Goal: Information Seeking & Learning: Learn about a topic

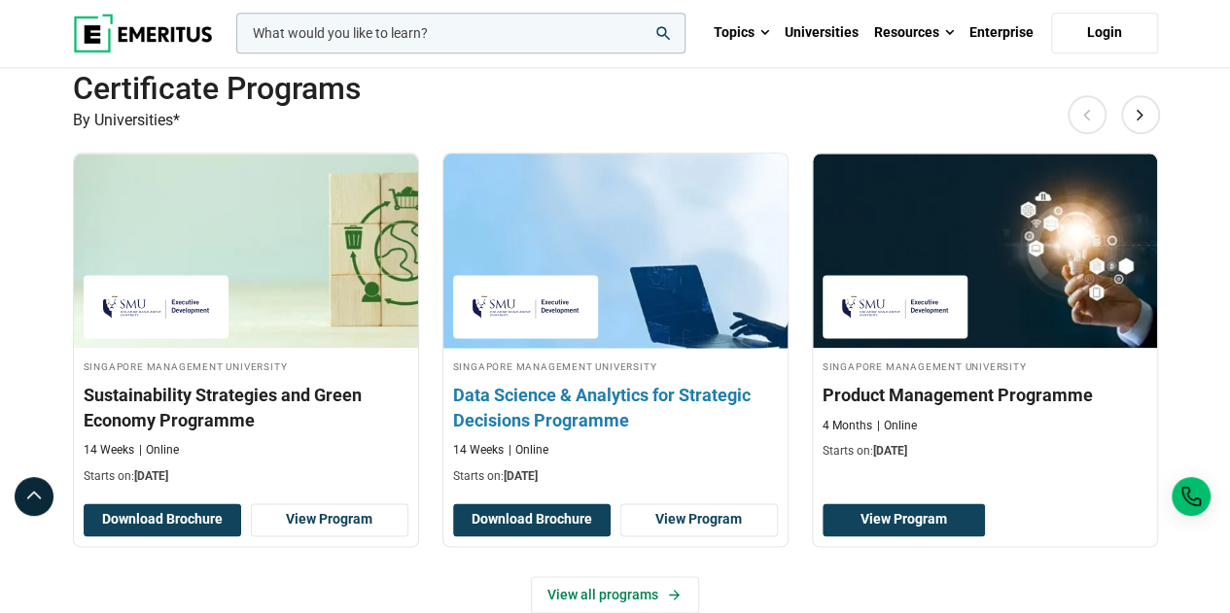
scroll to position [1361, 0]
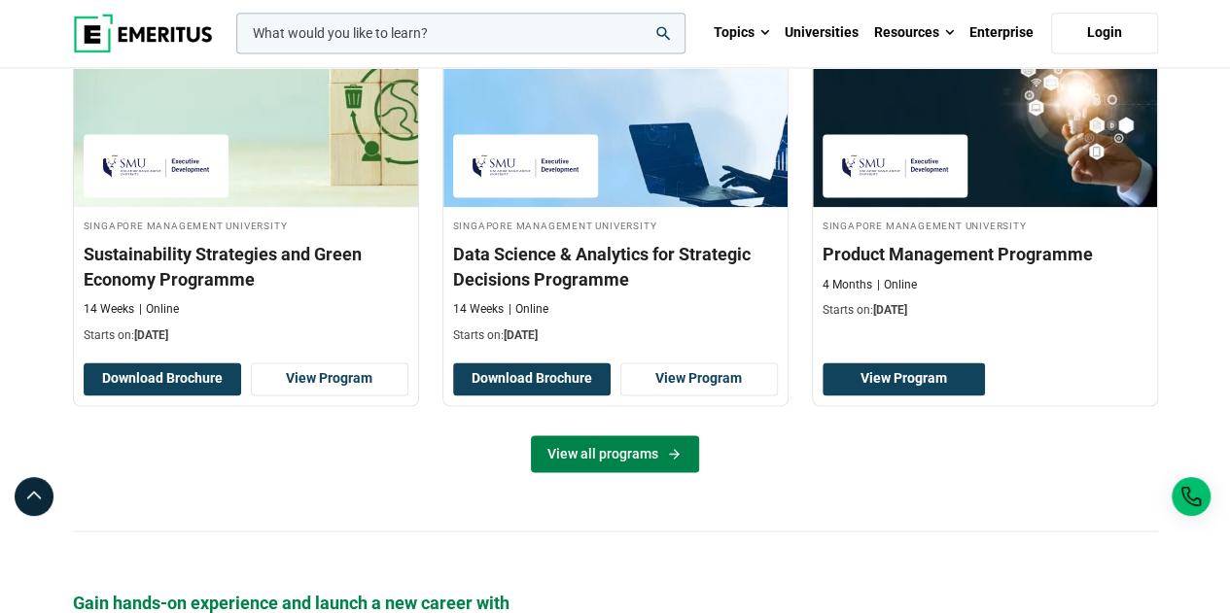
click at [618, 451] on link "View all programs" at bounding box center [615, 454] width 168 height 37
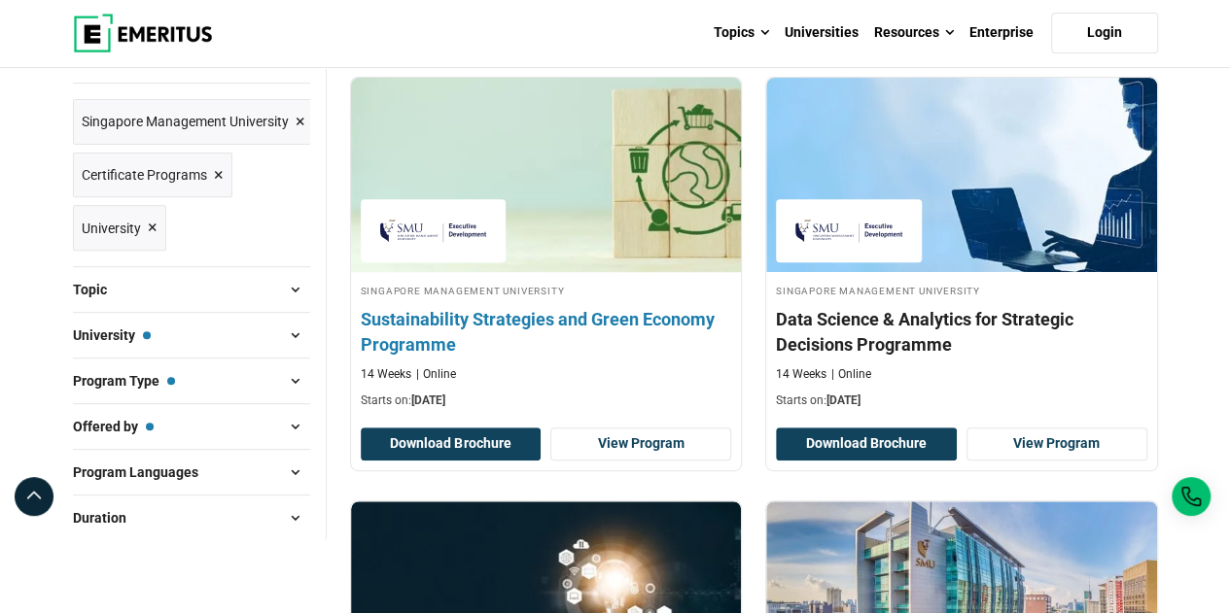
scroll to position [292, 0]
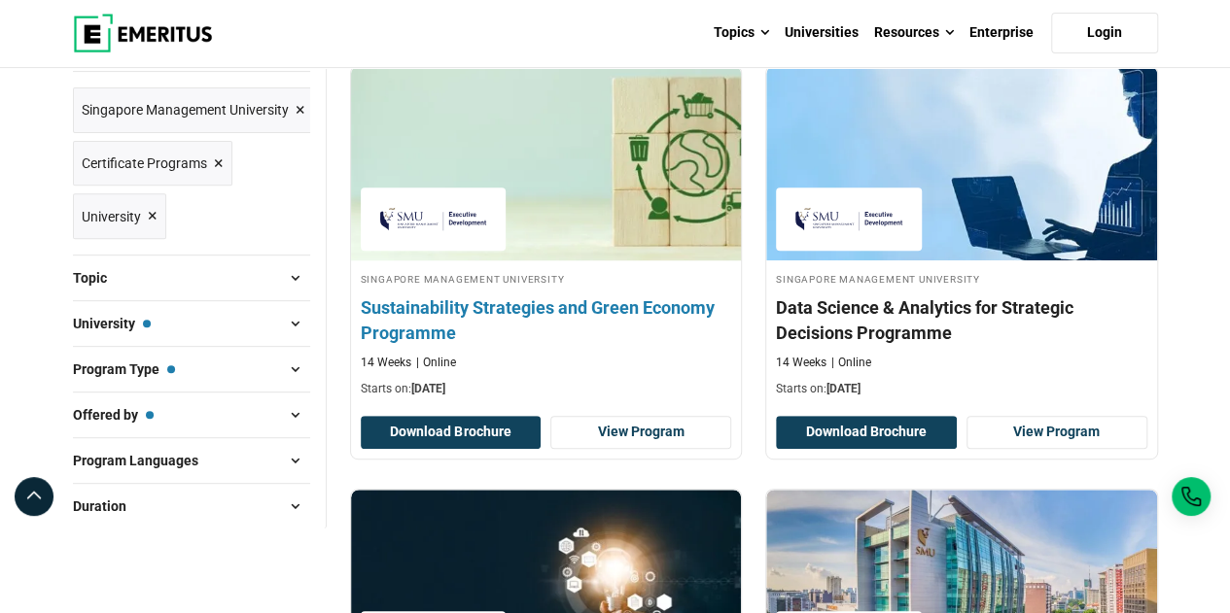
click at [612, 314] on h4 "Sustainability Strategies and Green Economy Programme" at bounding box center [546, 320] width 371 height 49
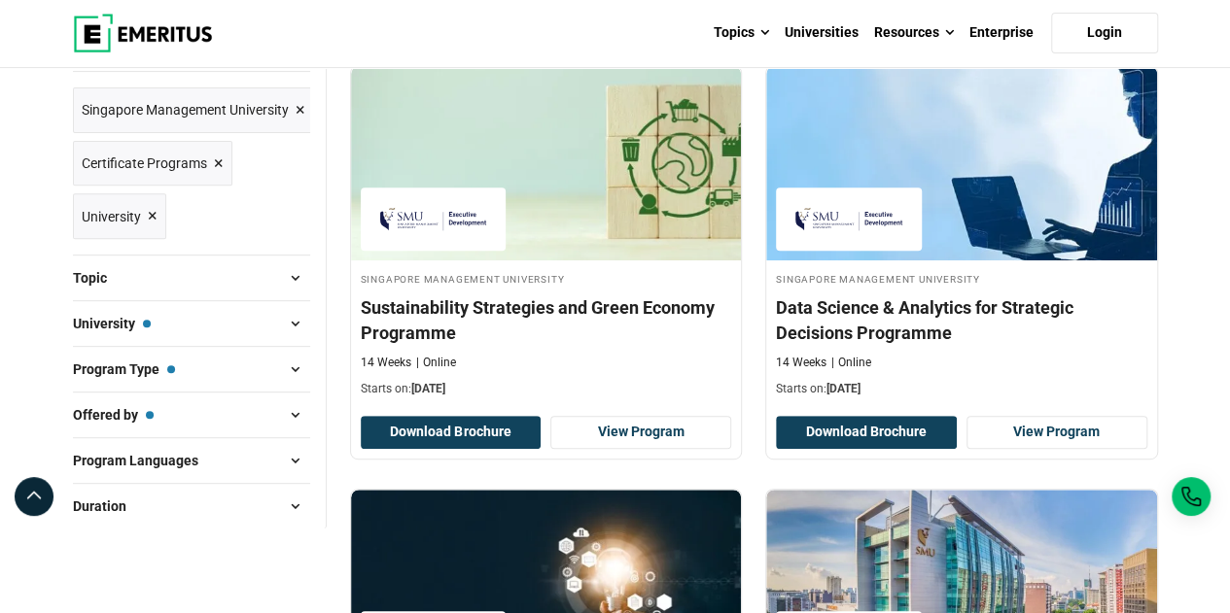
click at [292, 312] on span at bounding box center [295, 323] width 29 height 29
click at [294, 318] on span at bounding box center [295, 323] width 29 height 29
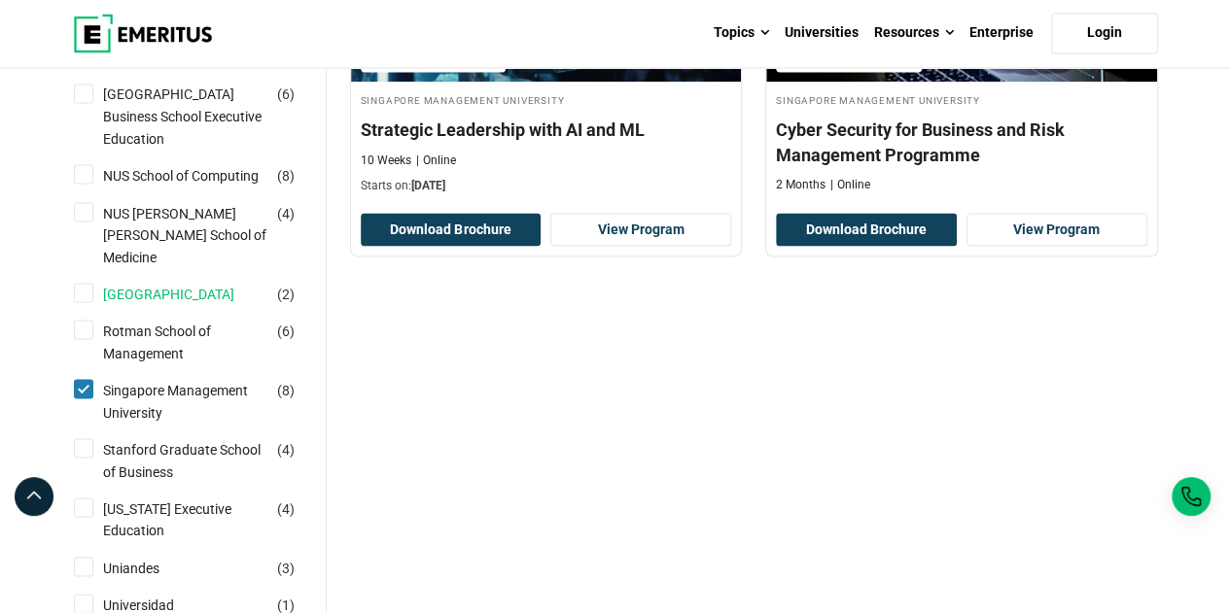
scroll to position [1750, 0]
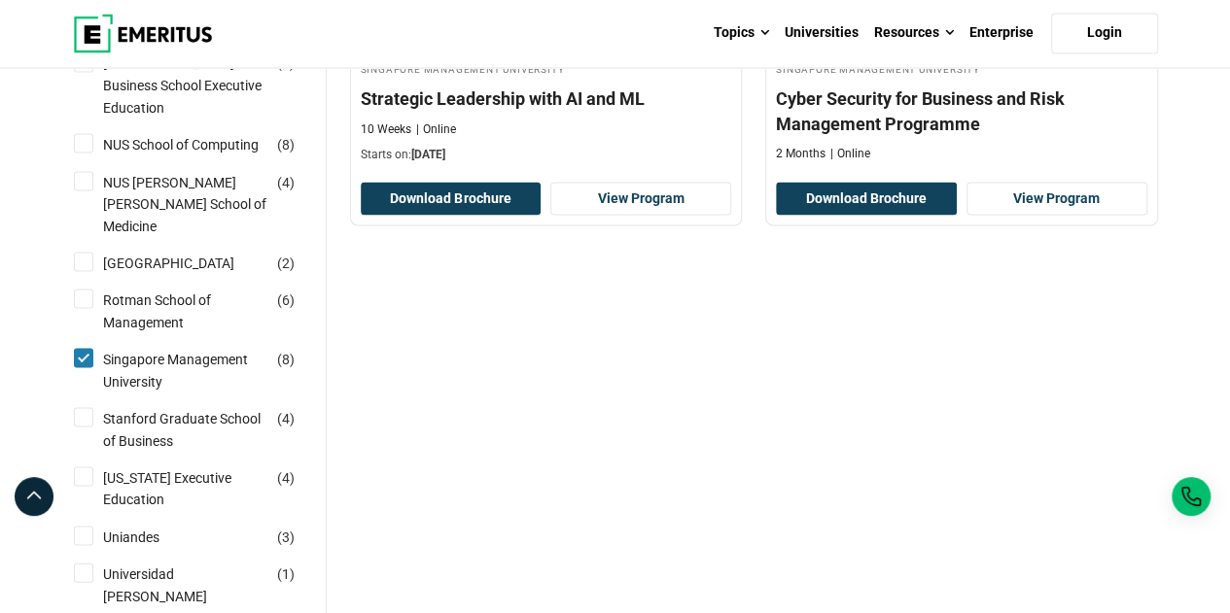
click at [89, 367] on input "Singapore Management University ( 8 )" at bounding box center [83, 357] width 19 height 19
checkbox input "false"
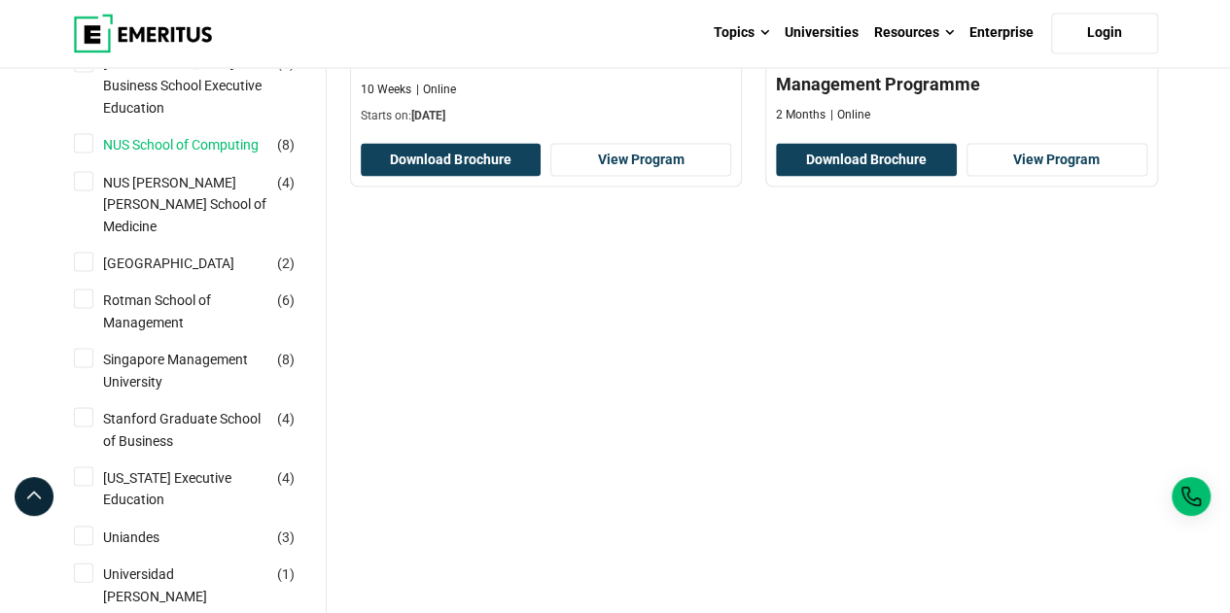
click at [126, 155] on link "NUS School of Computing" at bounding box center [200, 143] width 194 height 21
checkbox input "true"
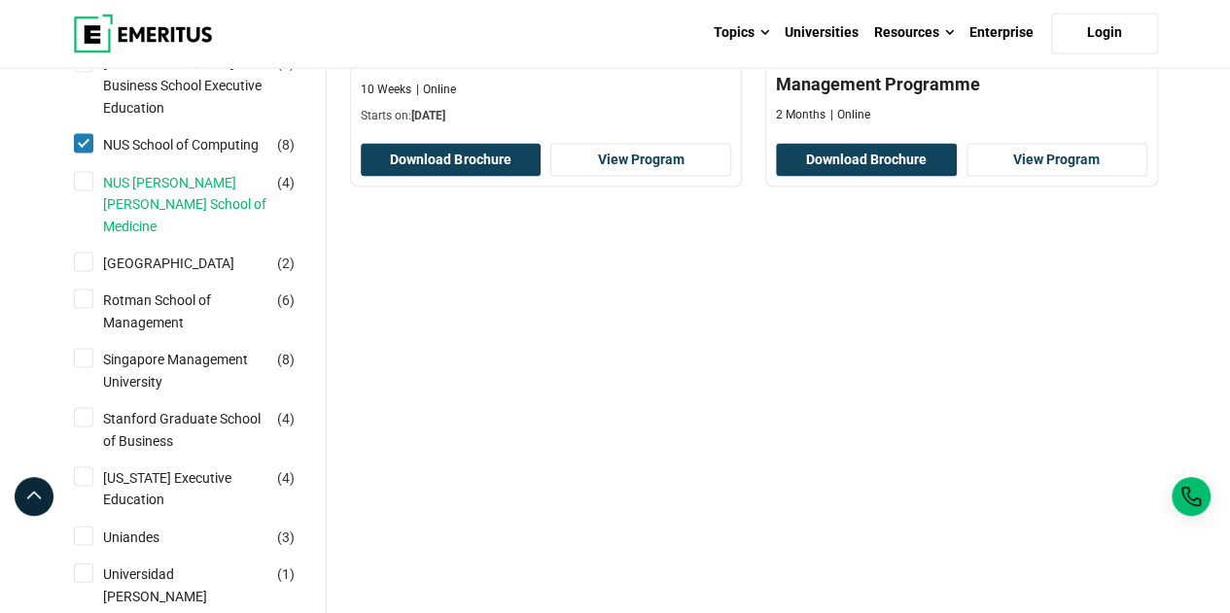
click at [131, 236] on link "NUS [PERSON_NAME] [PERSON_NAME] School of Medicine" at bounding box center [205, 203] width 204 height 65
checkbox input "true"
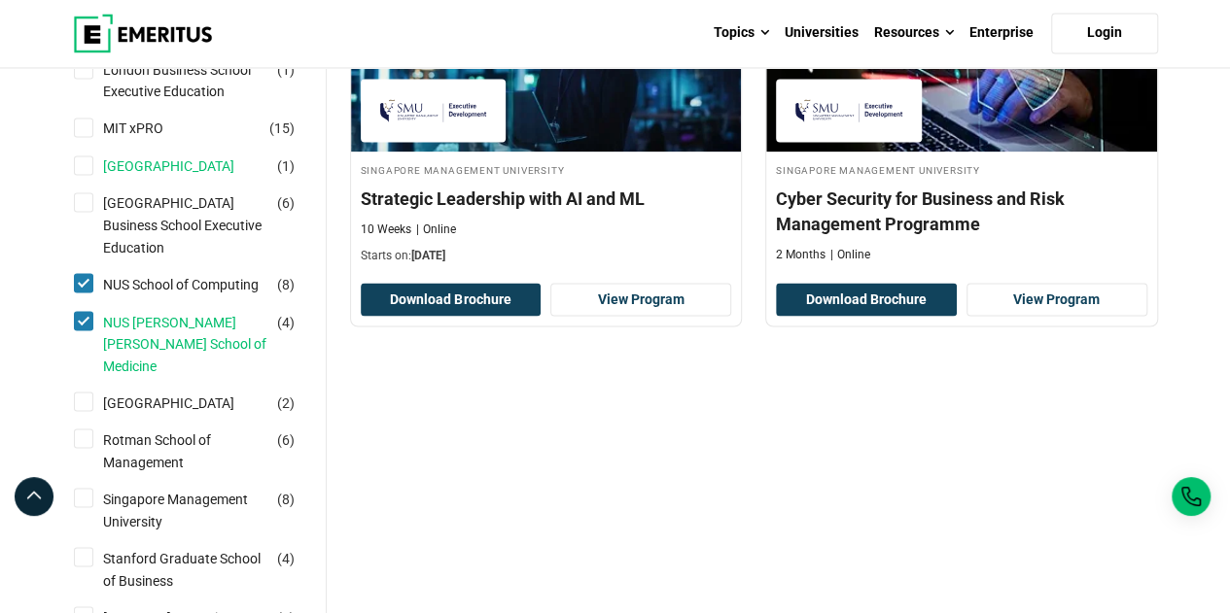
scroll to position [1555, 0]
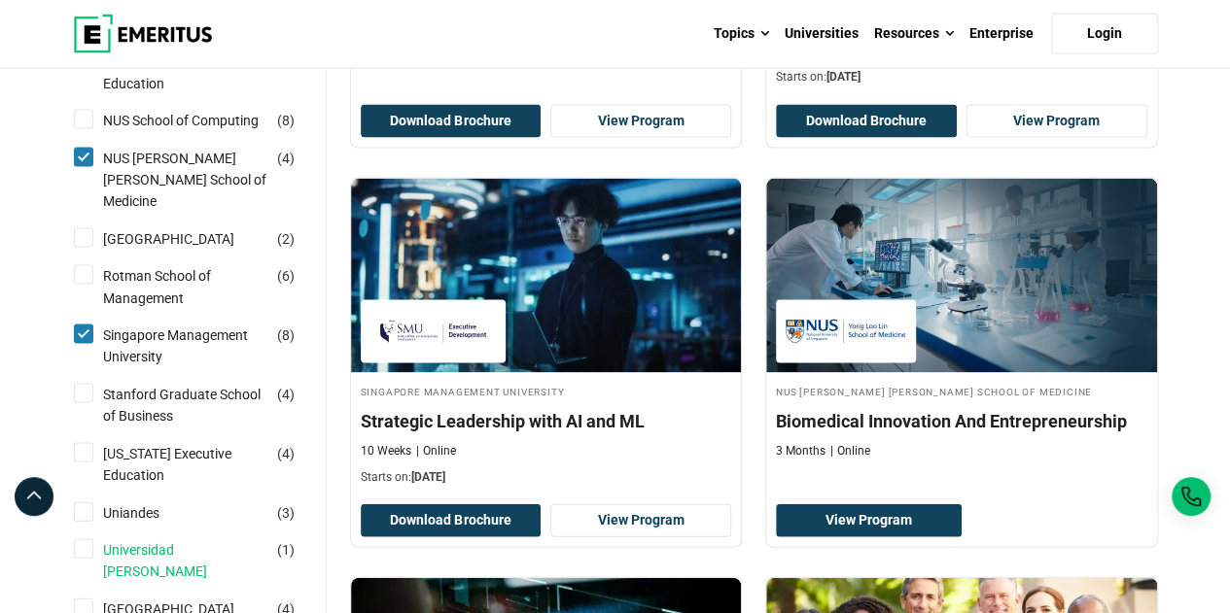
scroll to position [1847, 0]
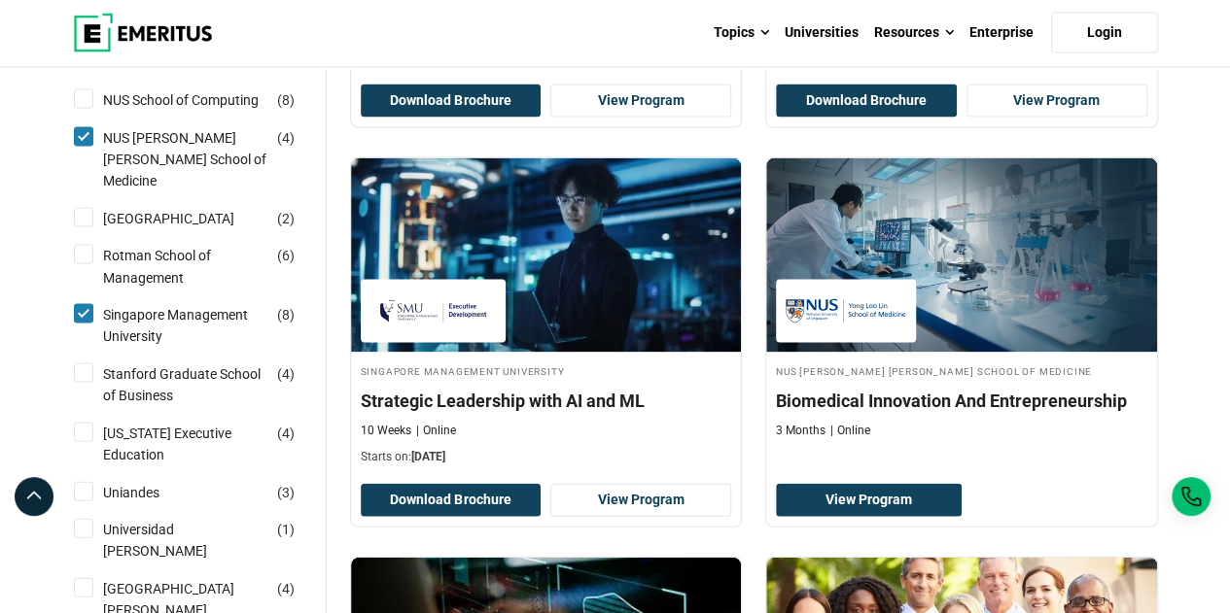
click at [86, 324] on input "Singapore Management University ( 8 )" at bounding box center [83, 313] width 19 height 19
checkbox input "false"
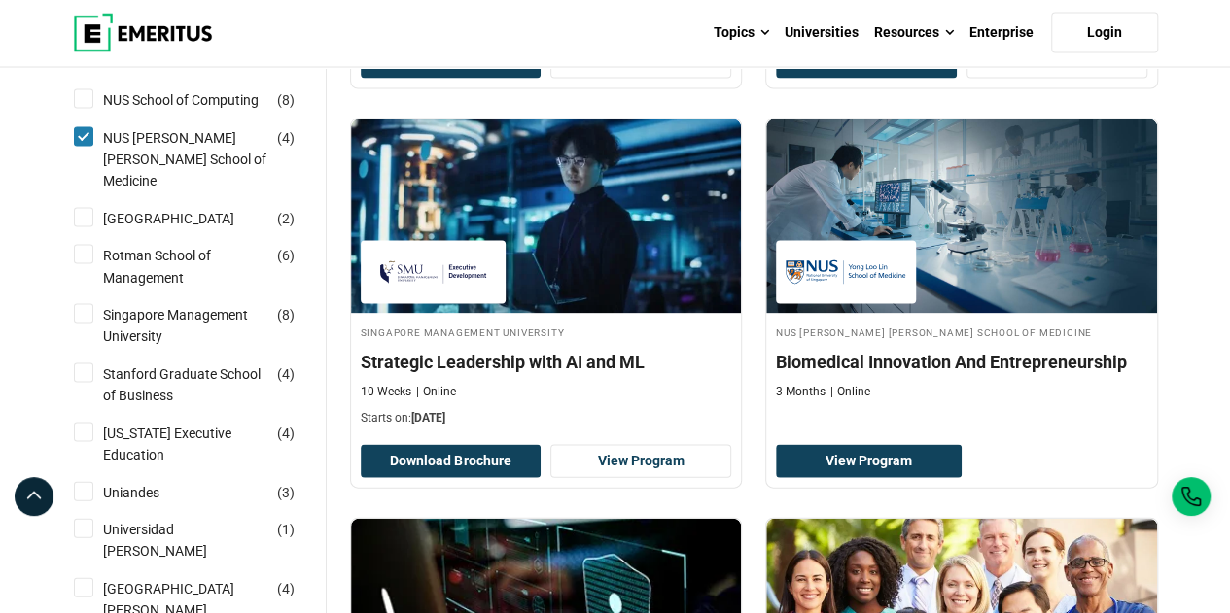
click at [79, 109] on input "NUS School of Computing ( 8 )" at bounding box center [83, 98] width 19 height 19
checkbox input "true"
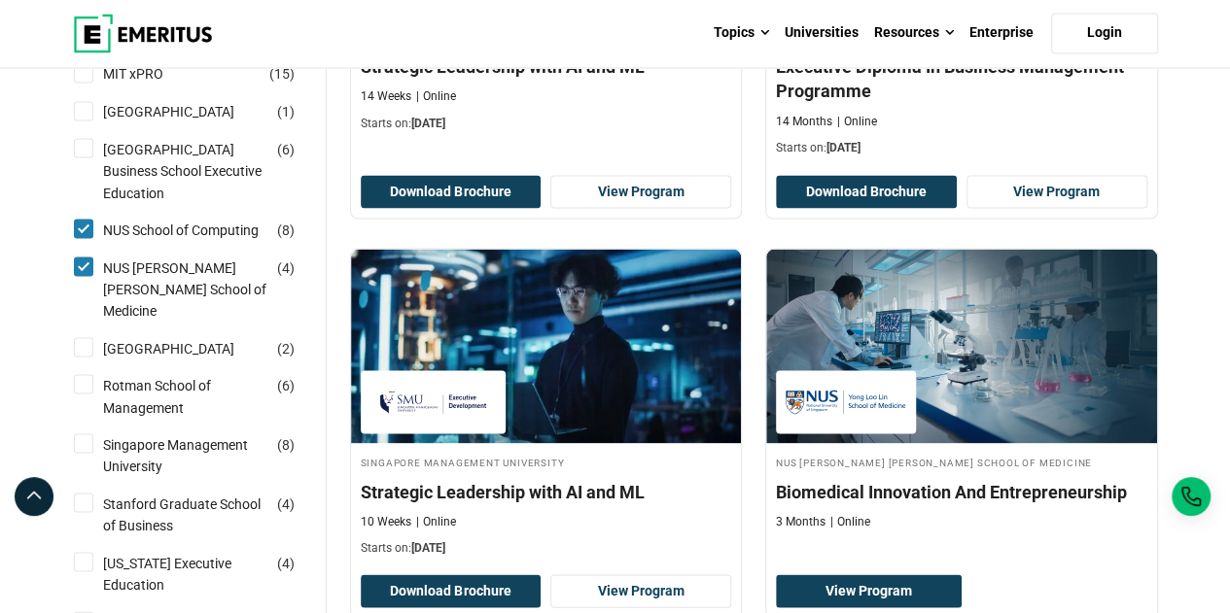
scroll to position [1653, 0]
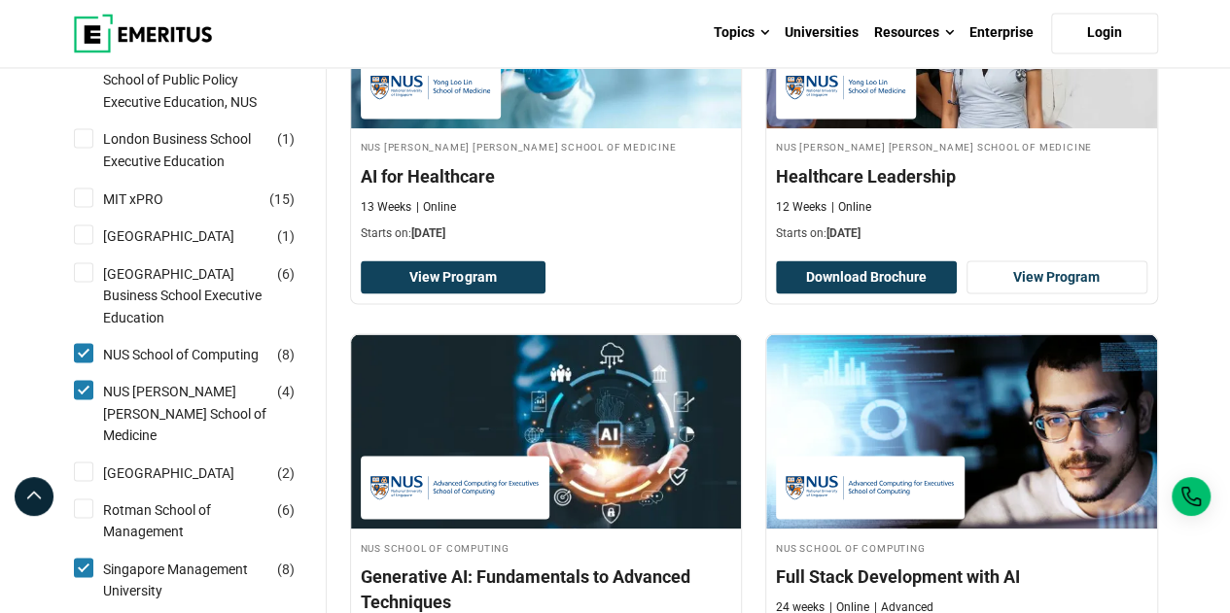
scroll to position [1750, 0]
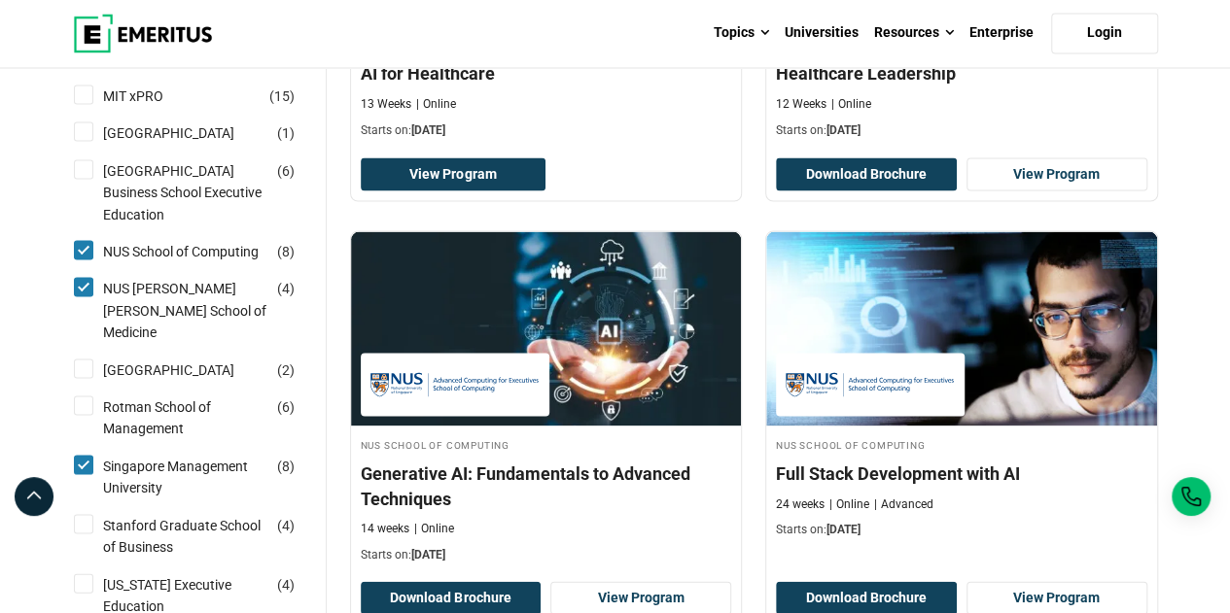
click at [84, 179] on input "National University of Singapore Business School Executive Education ( 6 )" at bounding box center [83, 168] width 19 height 19
checkbox input "true"
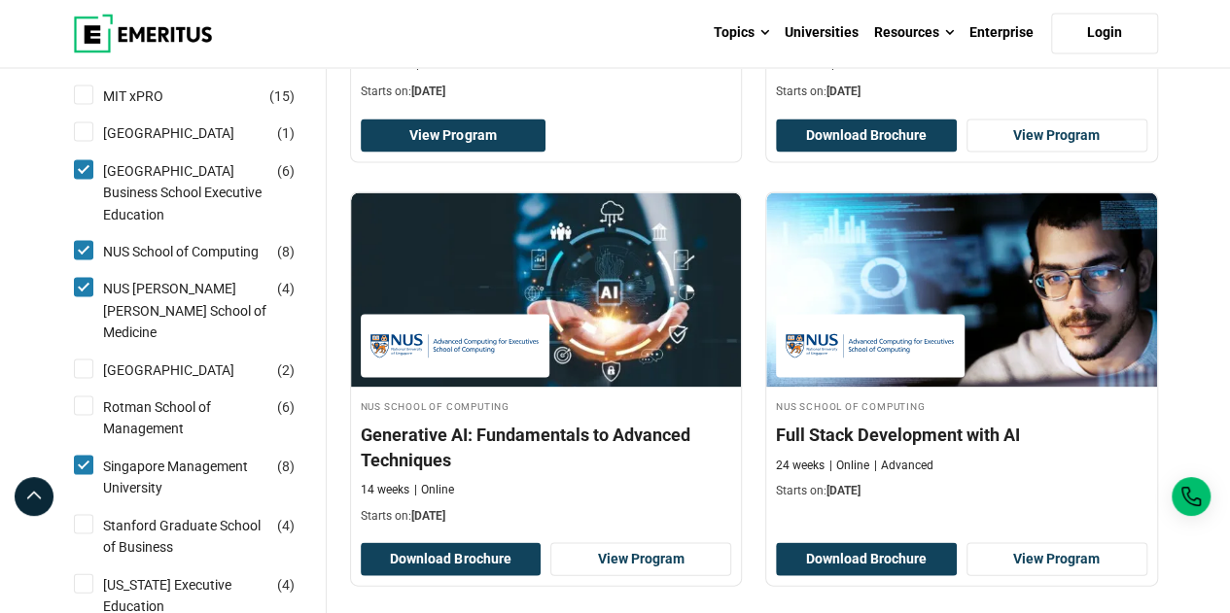
click at [82, 141] on input "Nanyang Technological University ( 1 )" at bounding box center [83, 131] width 19 height 19
checkbox input "true"
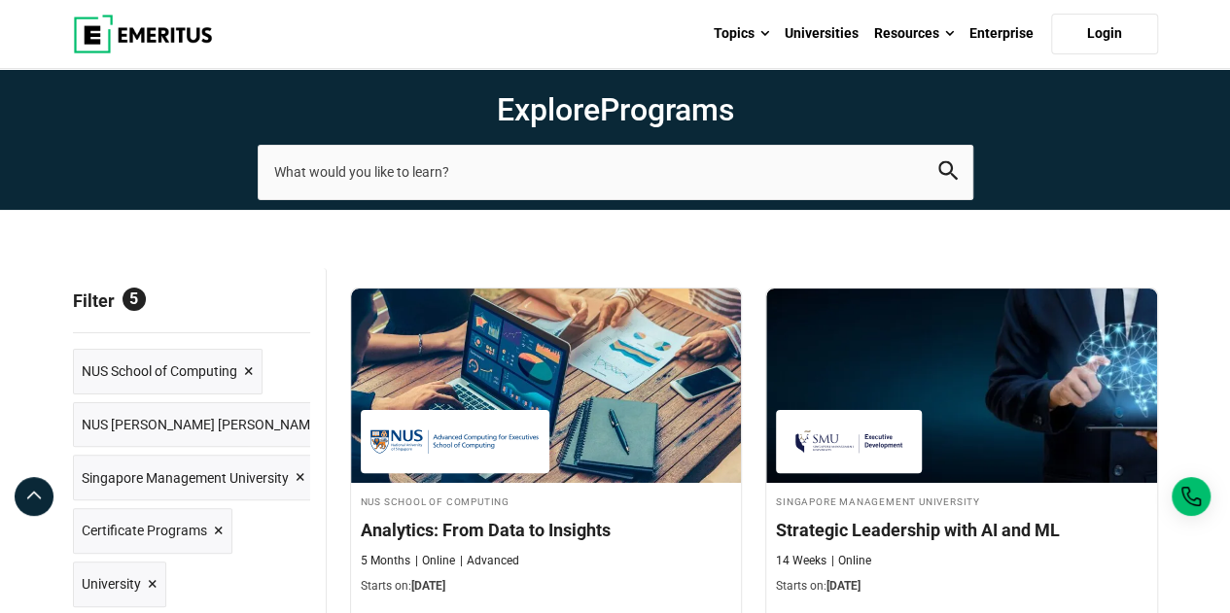
scroll to position [0, 0]
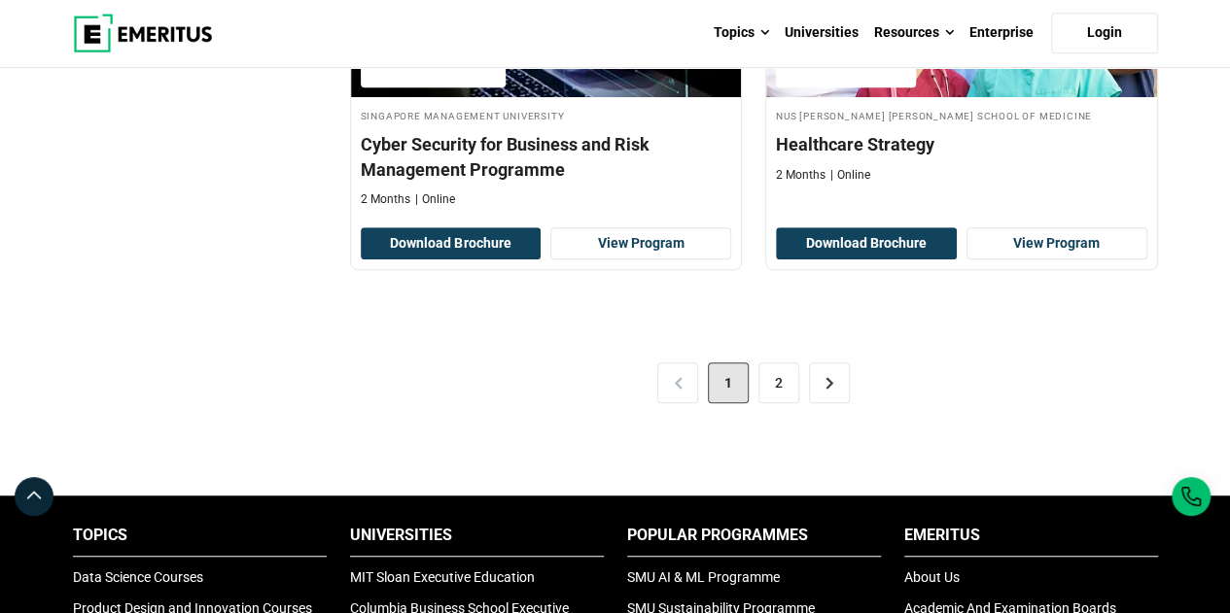
scroll to position [4180, 0]
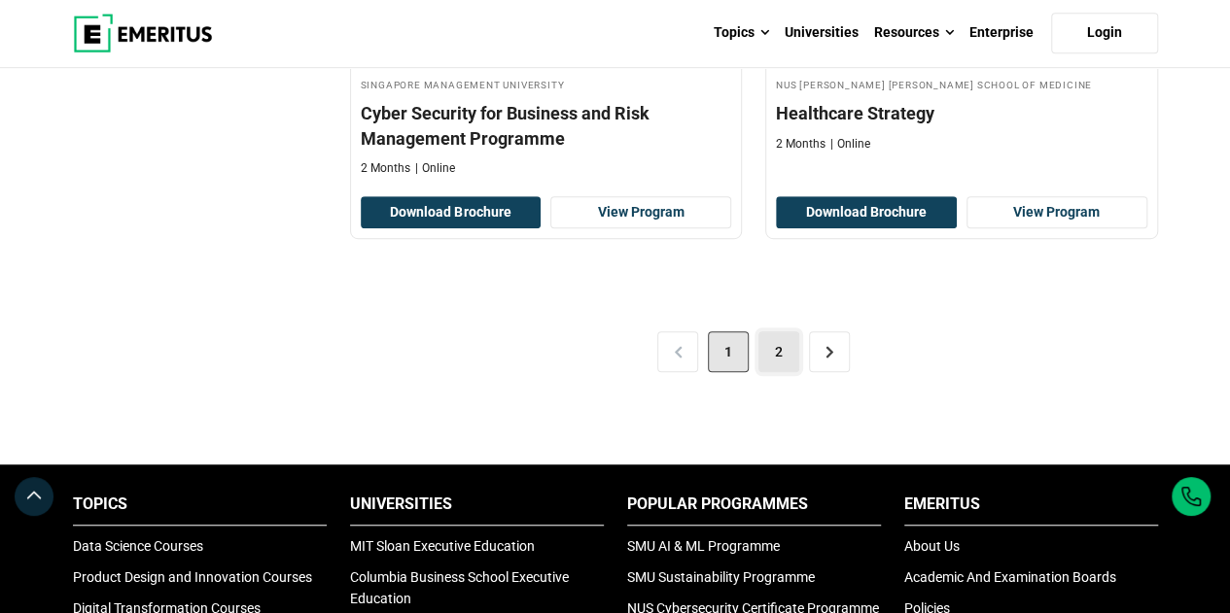
click at [781, 338] on link "2" at bounding box center [778, 351] width 41 height 41
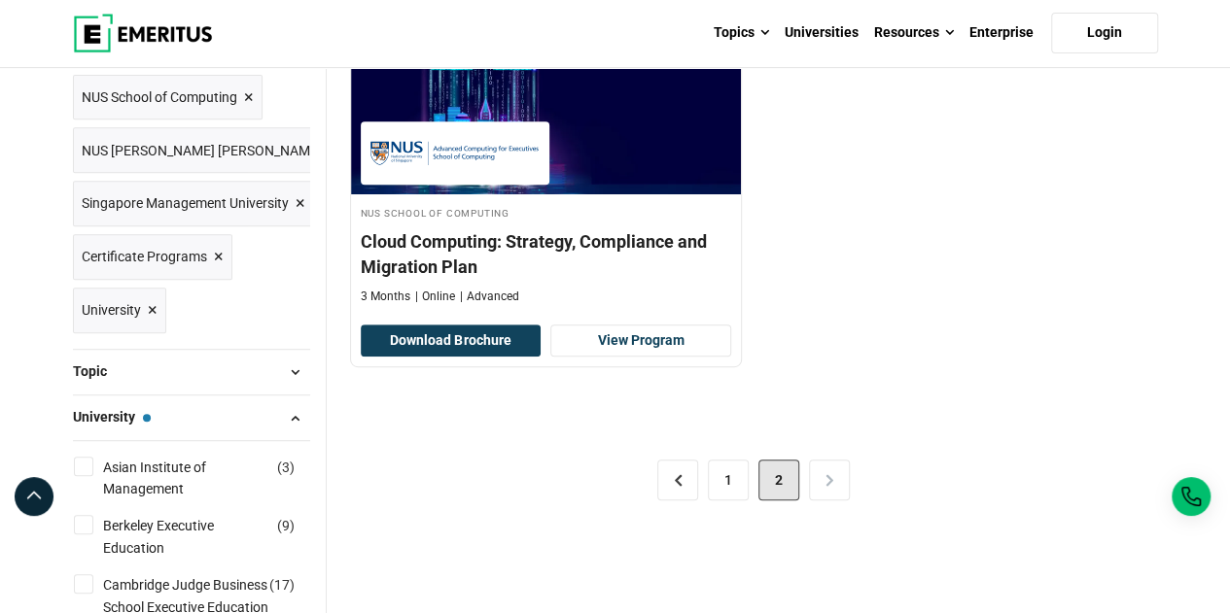
scroll to position [389, 0]
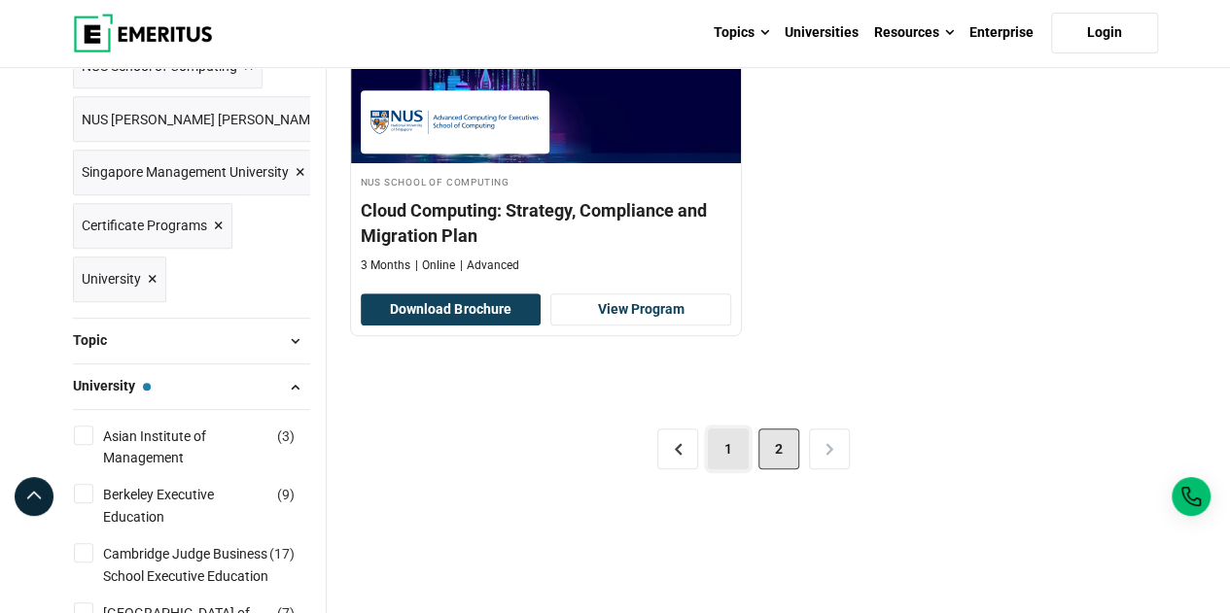
click at [715, 445] on link "1" at bounding box center [728, 449] width 41 height 41
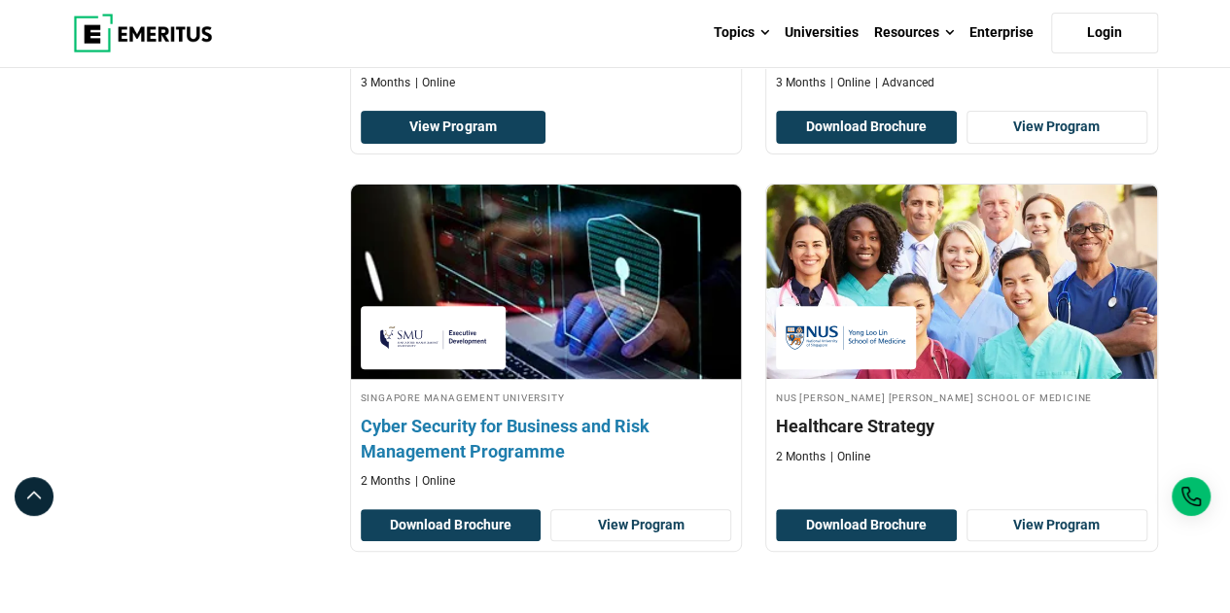
scroll to position [3986, 0]
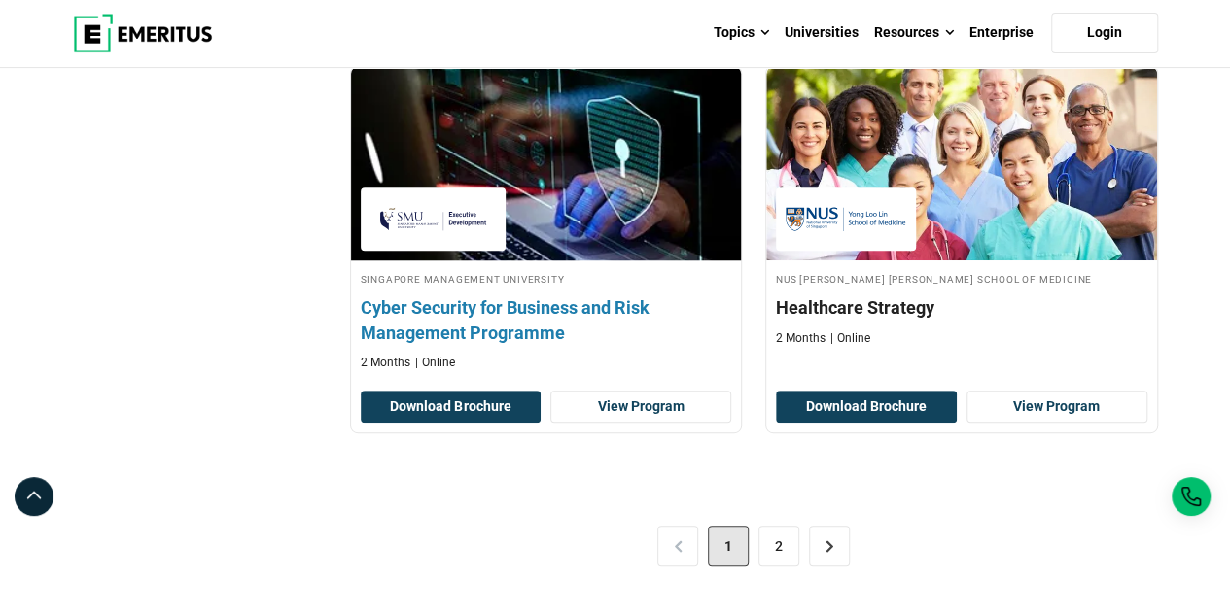
click at [552, 303] on h4 "Cyber Security for Business and Risk Management Programme" at bounding box center [546, 320] width 371 height 49
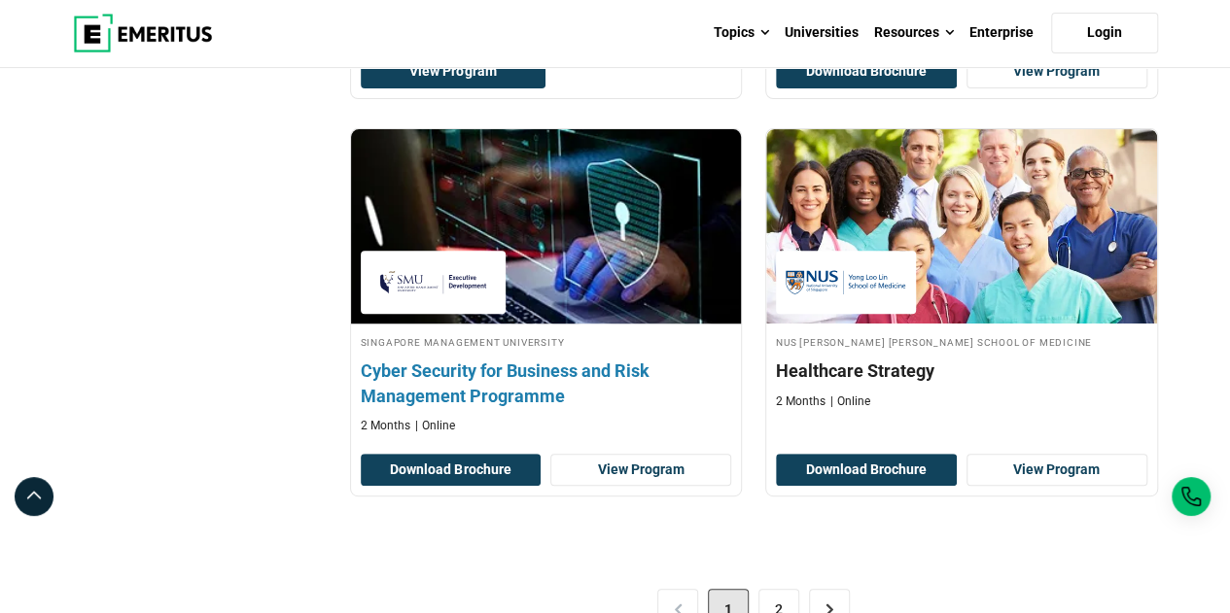
scroll to position [4083, 0]
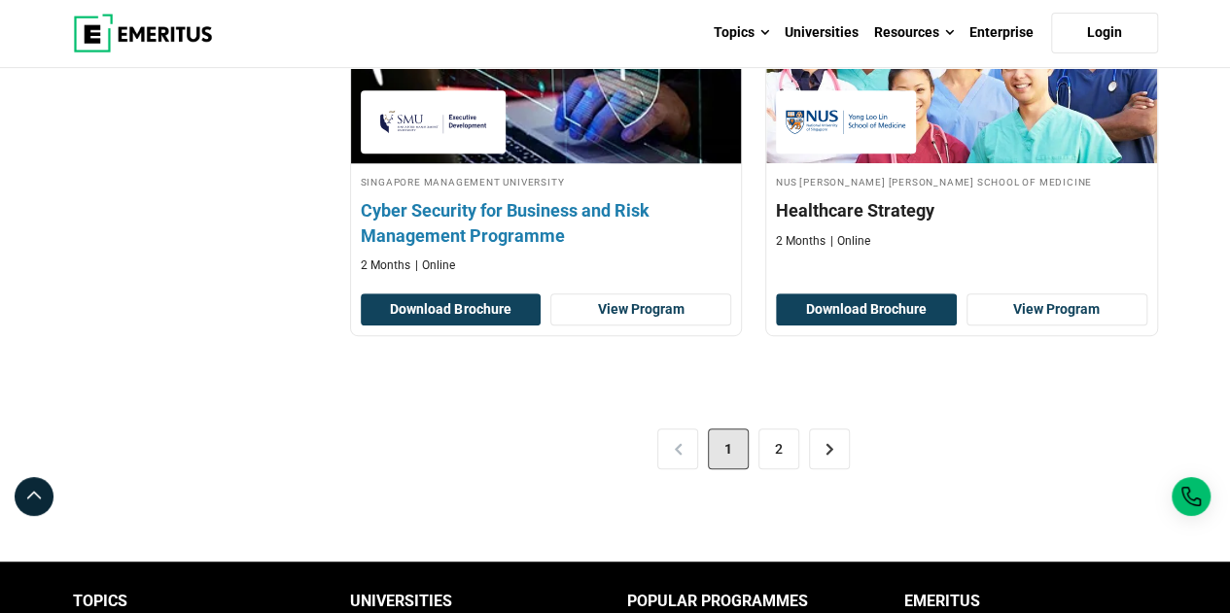
click at [509, 229] on h4 "Cyber Security for Business and Risk Management Programme" at bounding box center [546, 222] width 371 height 49
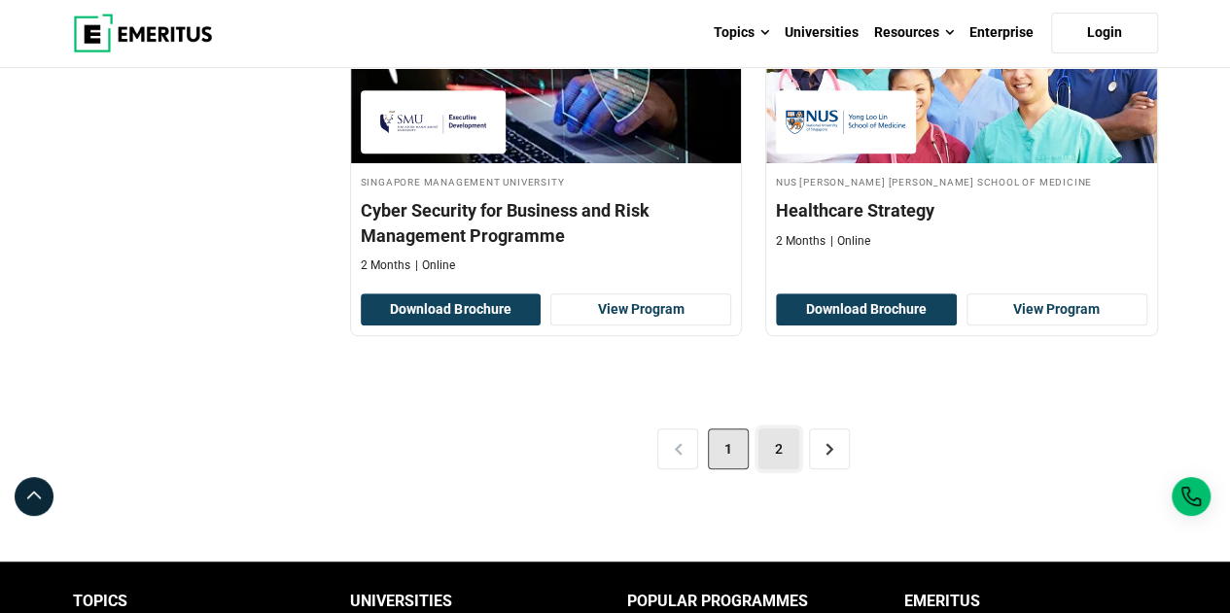
click at [783, 447] on link "2" at bounding box center [778, 449] width 41 height 41
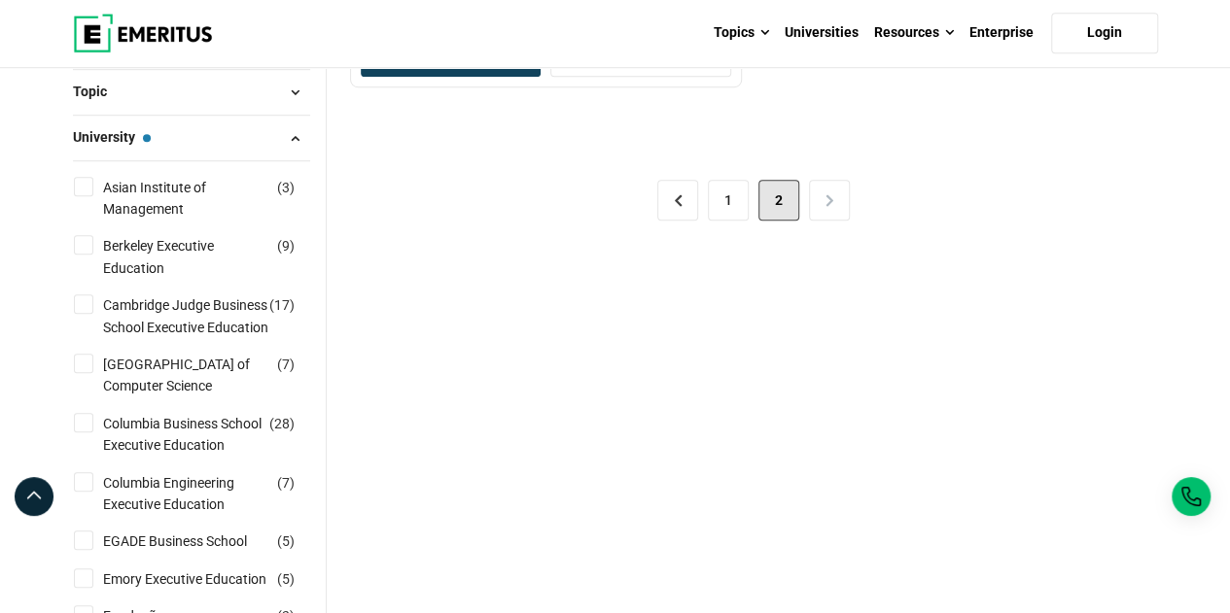
scroll to position [486, 0]
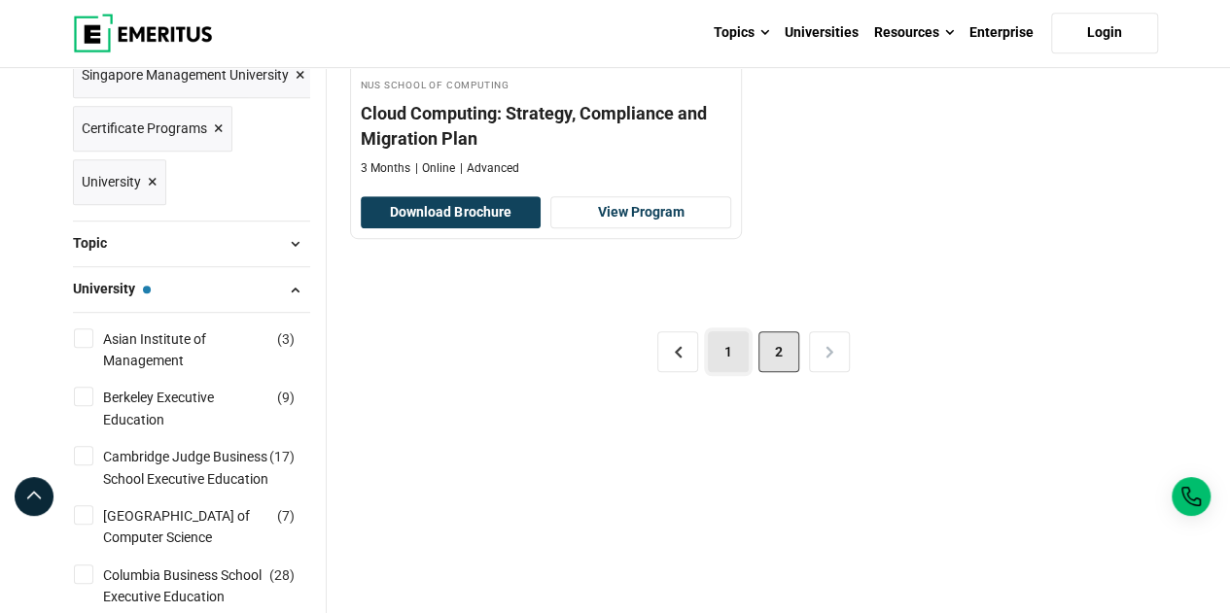
click at [746, 353] on link "1" at bounding box center [728, 351] width 41 height 41
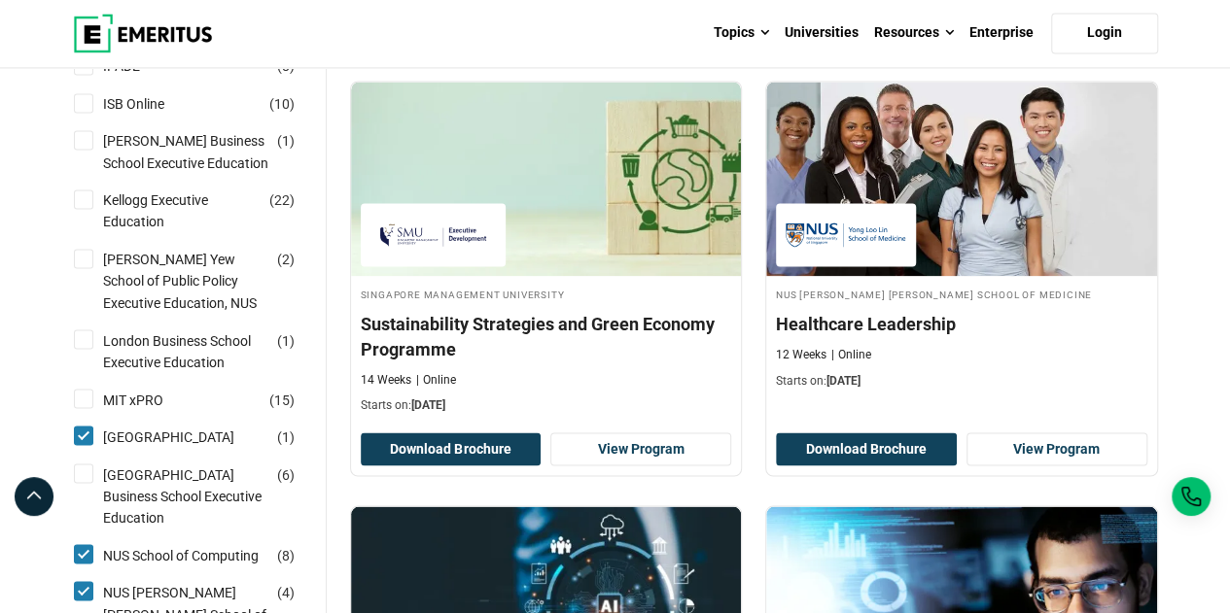
scroll to position [1555, 0]
